Goal: Task Accomplishment & Management: Complete application form

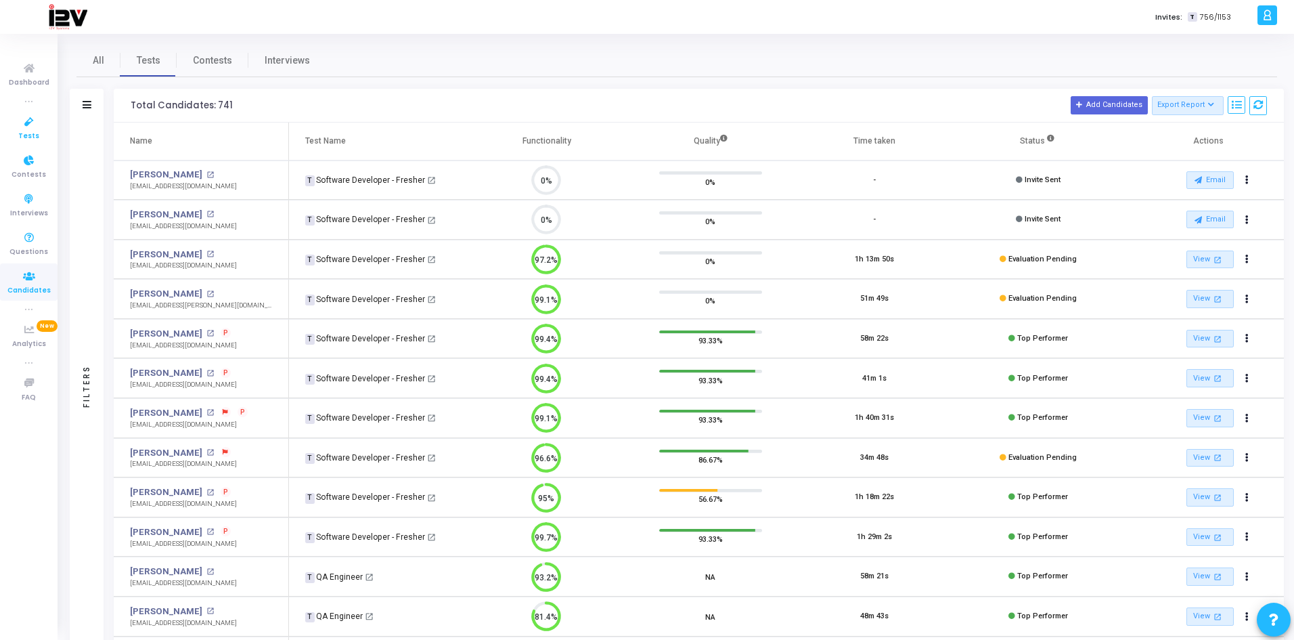
click at [28, 124] on icon at bounding box center [29, 122] width 28 height 17
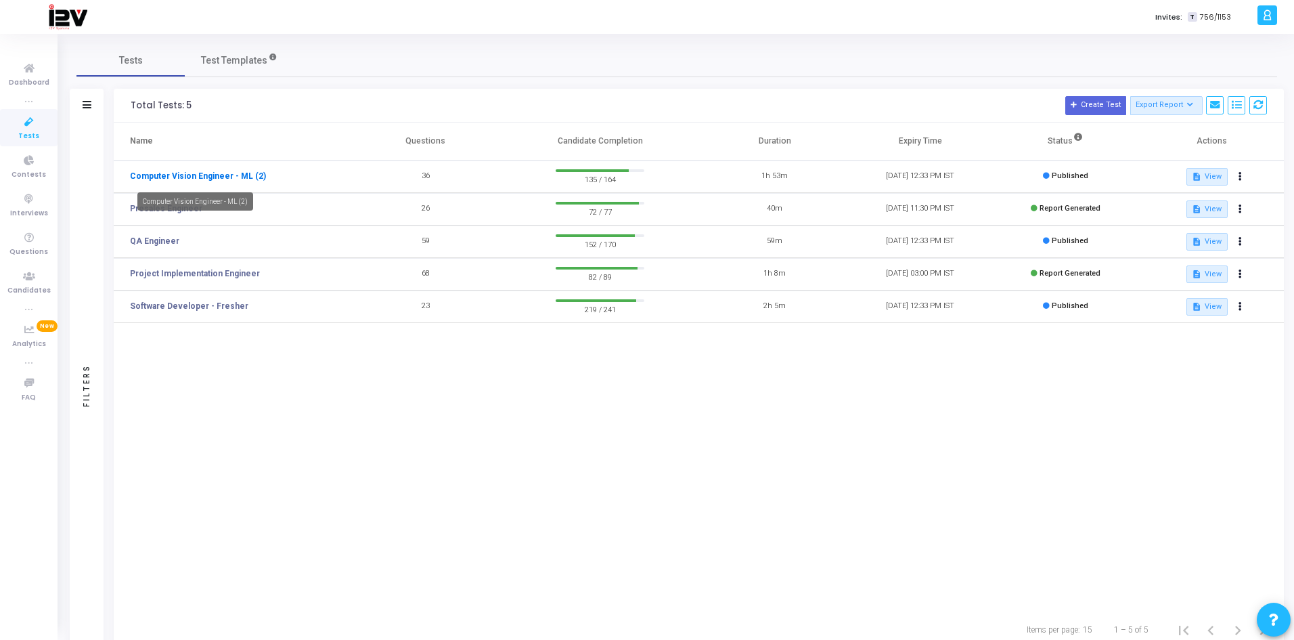
click at [206, 175] on link "Computer Vision Engineer - ML (2)" at bounding box center [198, 176] width 136 height 12
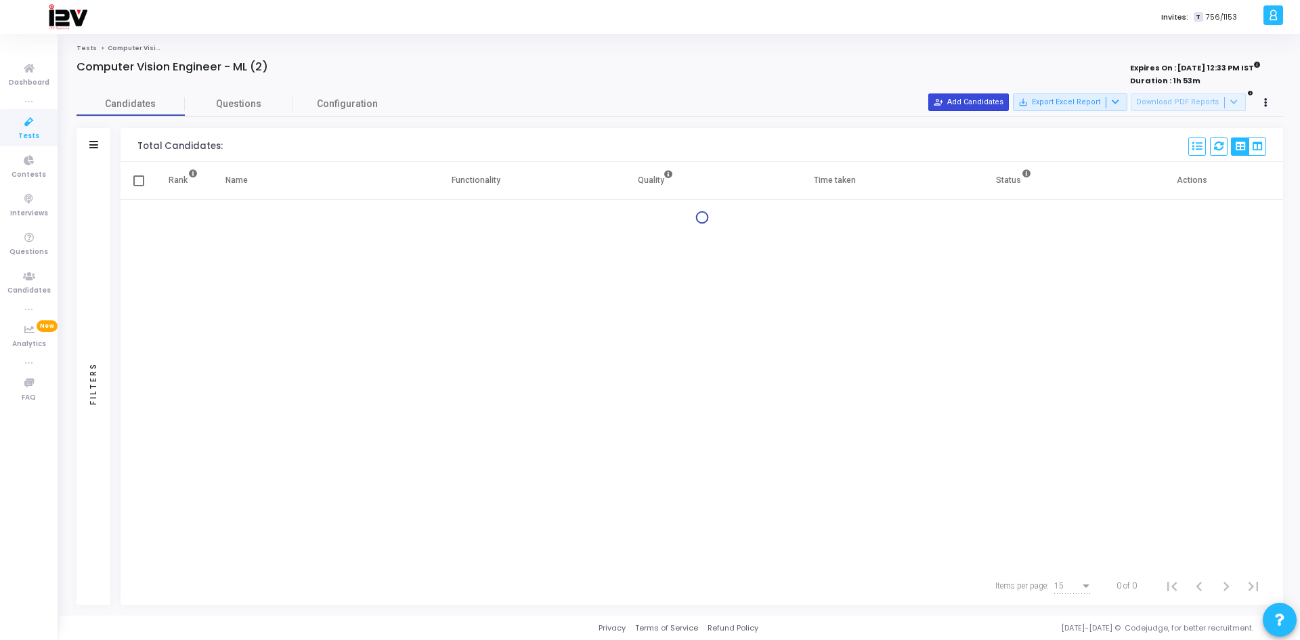
click at [975, 100] on button "person_add_alt Add Candidates" at bounding box center [968, 102] width 81 height 18
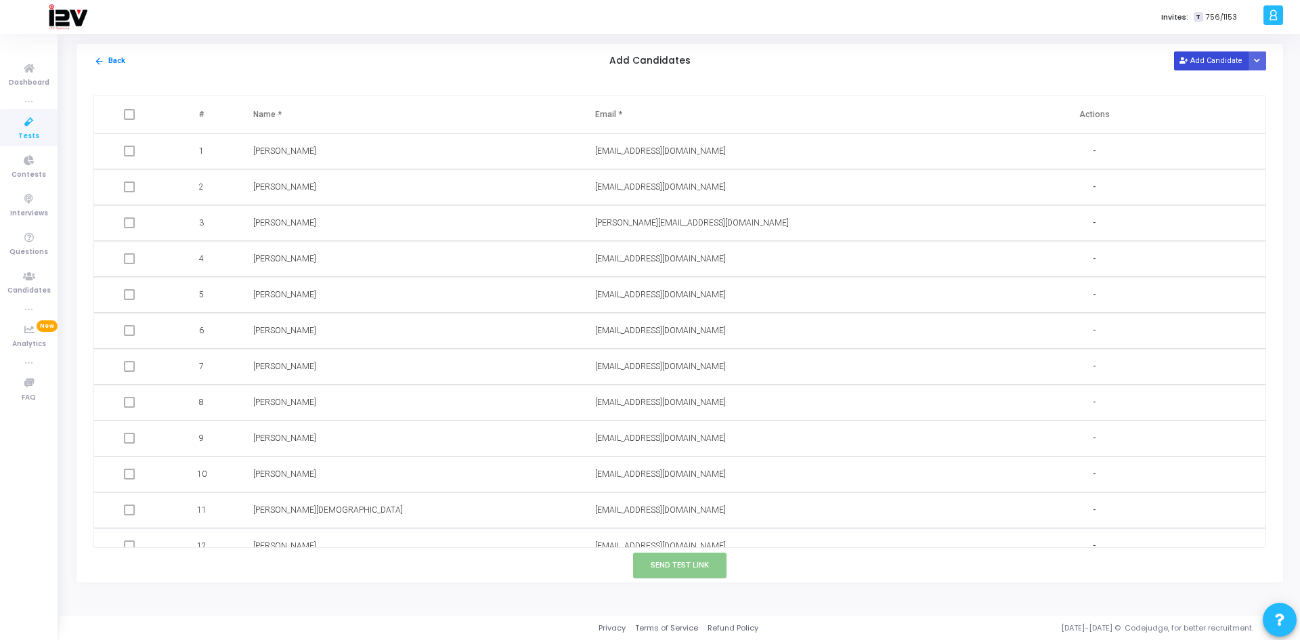
click at [1192, 64] on button "Add Candidate" at bounding box center [1211, 60] width 74 height 18
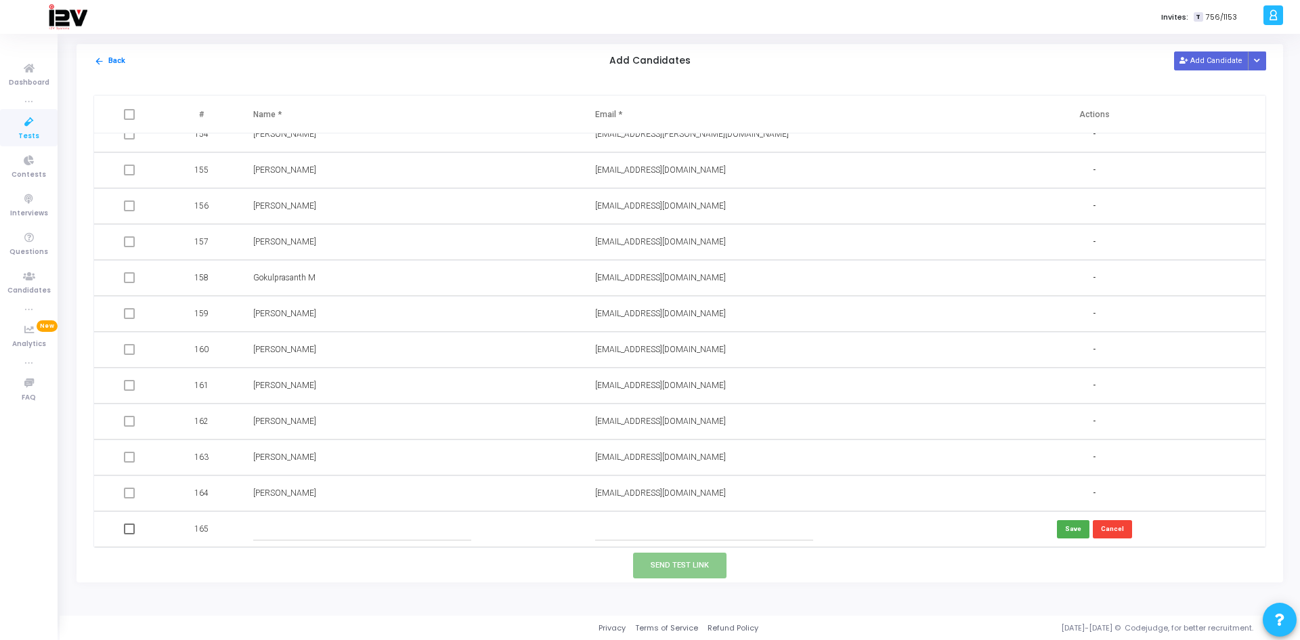
click at [332, 526] on input "text" at bounding box center [362, 529] width 219 height 22
paste input "MohammadArwaz"
click at [294, 529] on input "MohammadArwaz" at bounding box center [362, 529] width 219 height 22
type input "[PERSON_NAME]"
click at [616, 529] on input "text" at bounding box center [704, 529] width 219 height 22
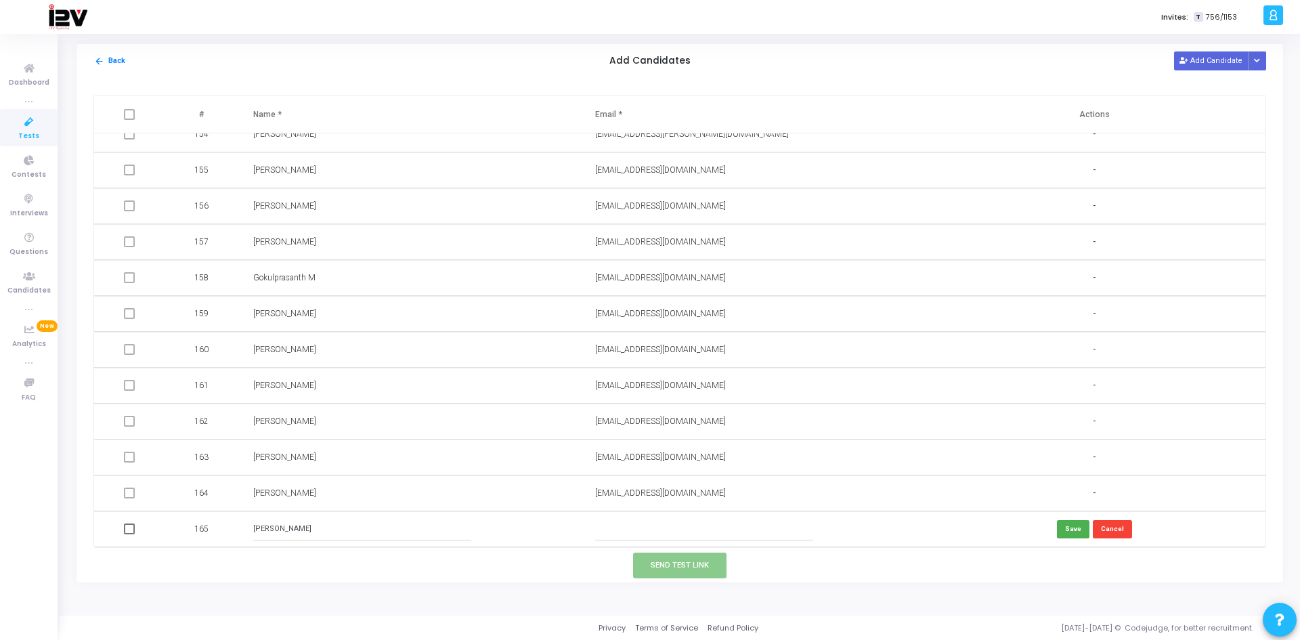
click at [675, 527] on input "text" at bounding box center [704, 529] width 219 height 22
paste input "[EMAIL_ADDRESS][DOMAIN_NAME]"
type input "[EMAIL_ADDRESS][DOMAIN_NAME]"
click at [1062, 529] on button "Save" at bounding box center [1073, 529] width 32 height 18
click at [701, 559] on button "Send Test Link" at bounding box center [679, 564] width 93 height 25
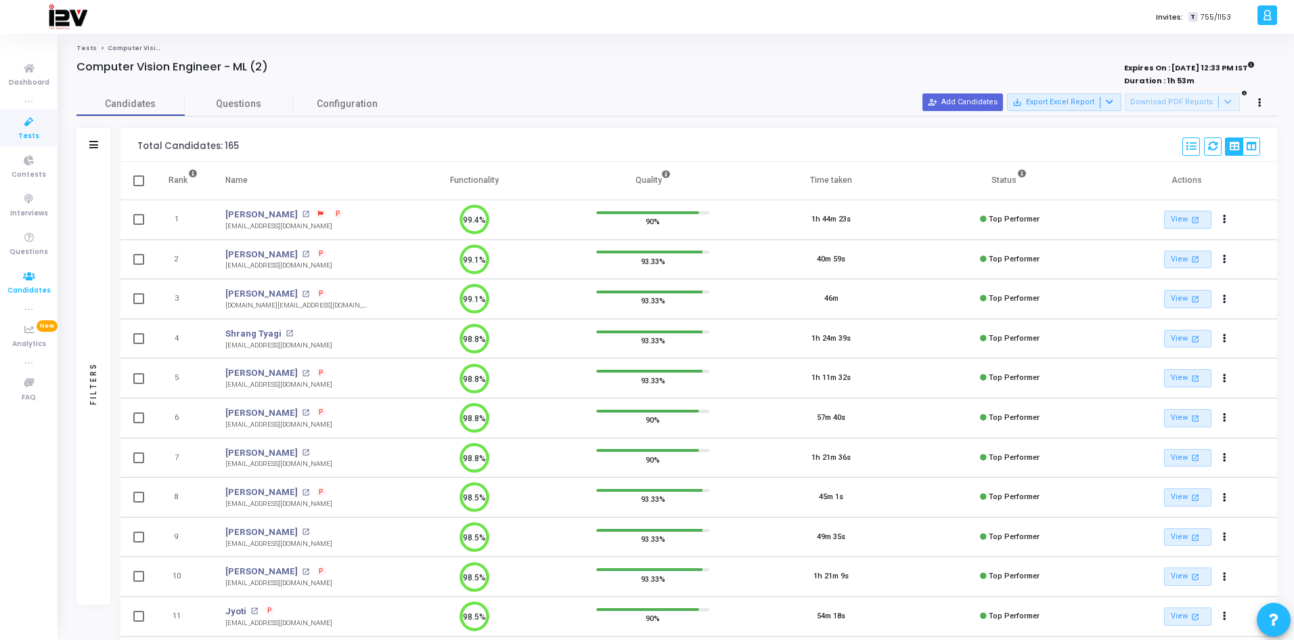
click at [35, 285] on span "Candidates" at bounding box center [28, 291] width 43 height 12
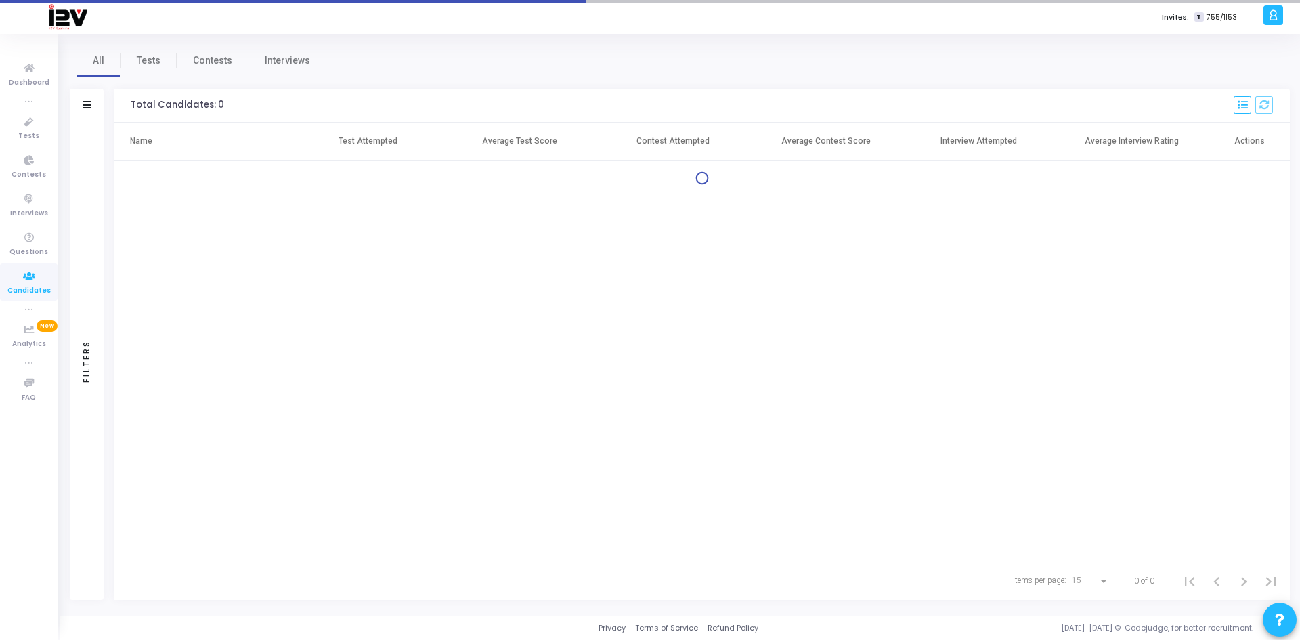
click at [142, 43] on div "All Tests Contests Interviews Filters Filters Candidate Name/Email search Test …" at bounding box center [680, 324] width 1240 height 581
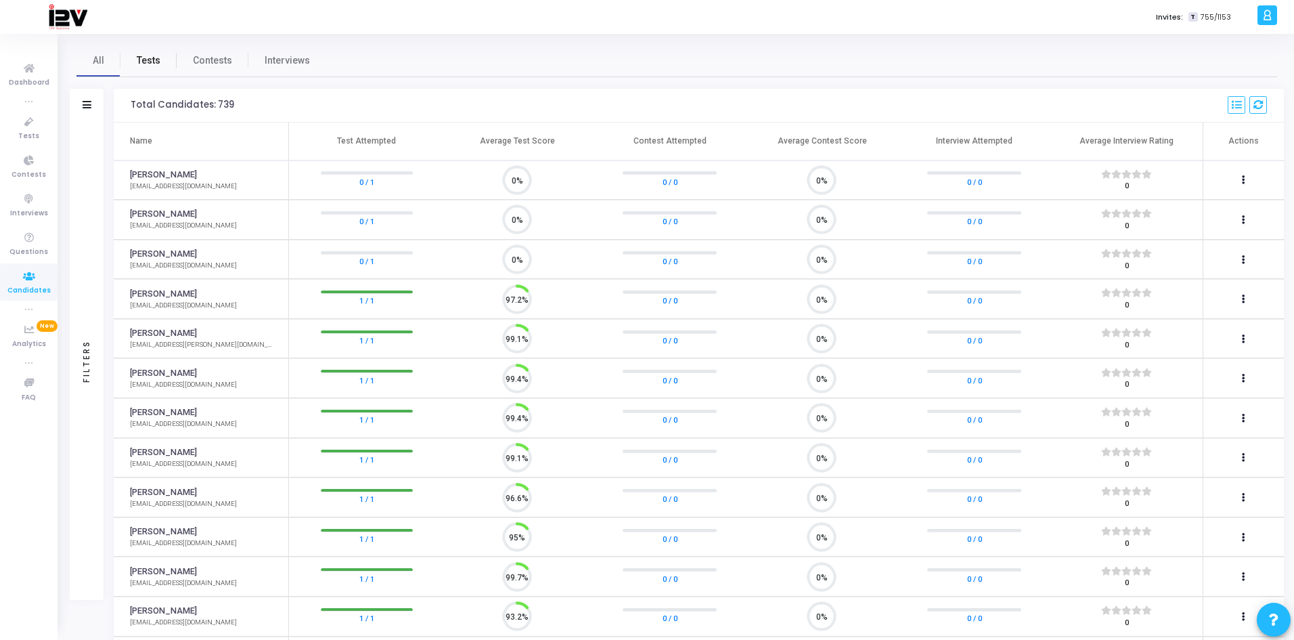
click at [144, 56] on span "Tests" at bounding box center [149, 60] width 24 height 14
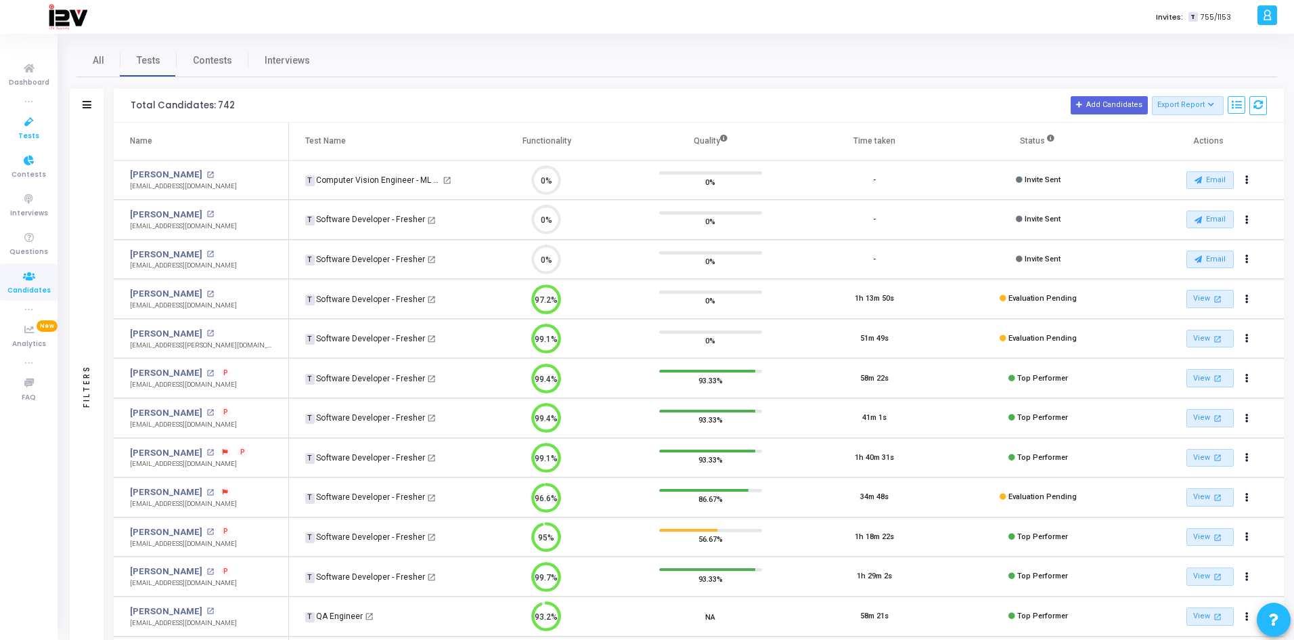
click at [35, 135] on span "Tests" at bounding box center [28, 137] width 21 height 12
